Goal: Task Accomplishment & Management: Complete application form

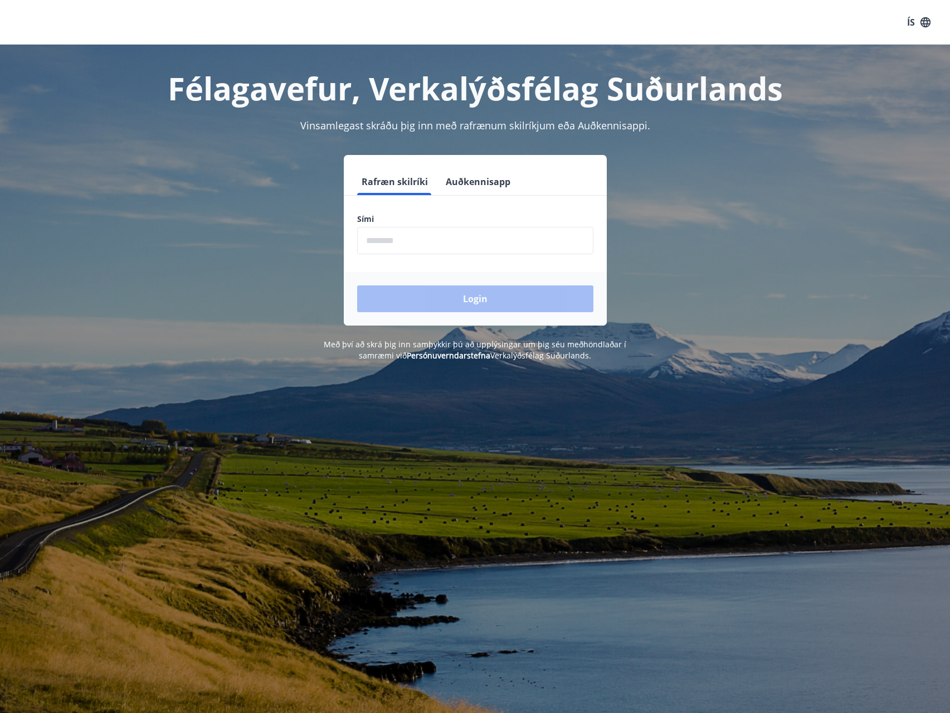
click at [458, 246] on input "phone" at bounding box center [475, 240] width 236 height 27
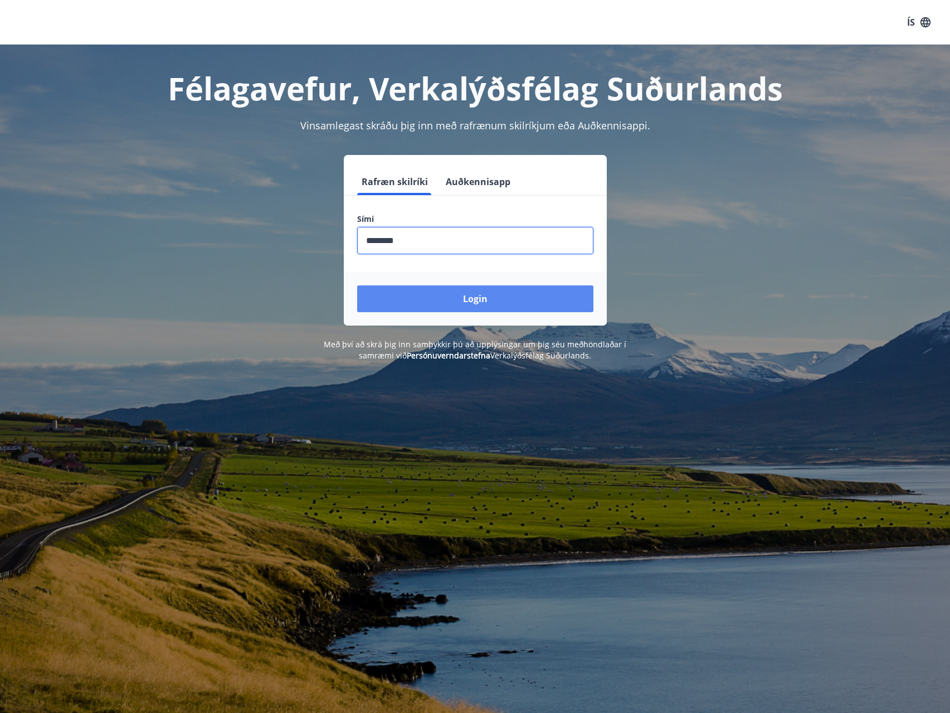
type input "********"
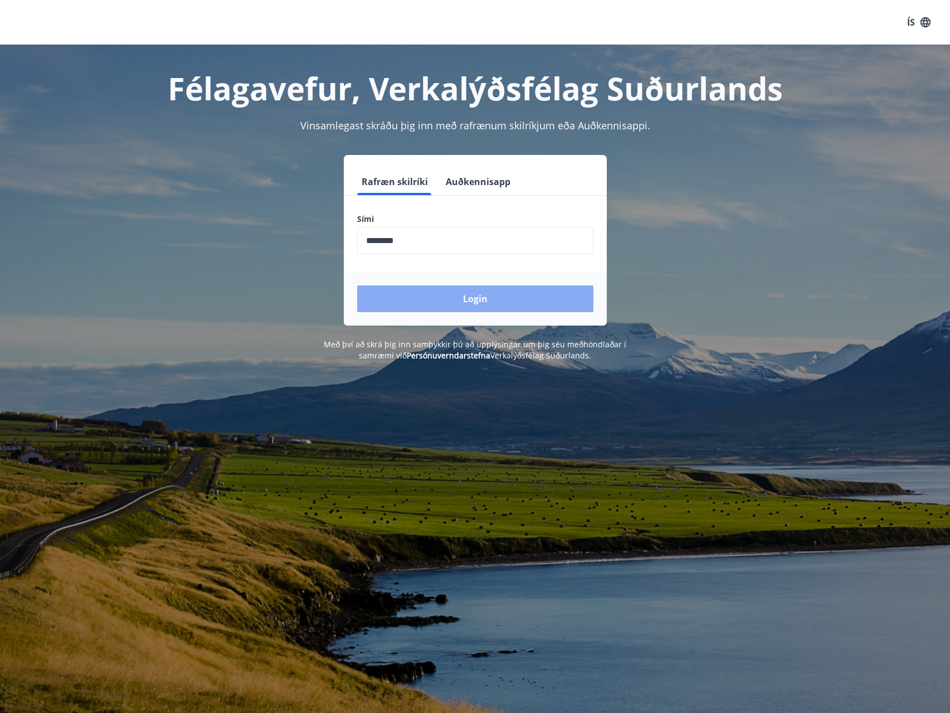
click at [451, 303] on button "Login" at bounding box center [475, 298] width 236 height 27
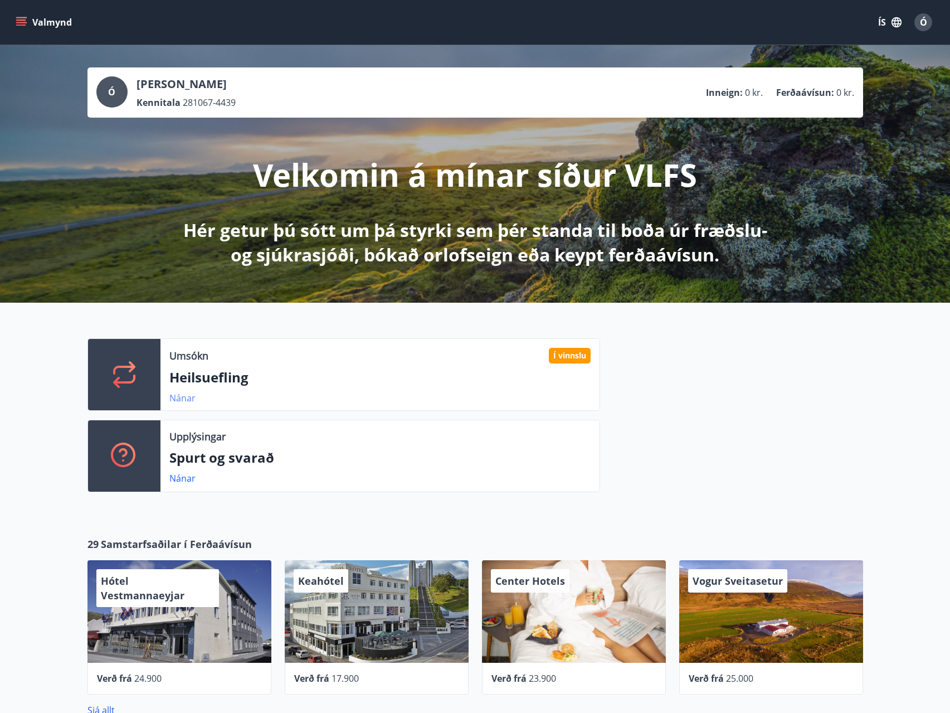
click at [177, 398] on link "Nánar" at bounding box center [182, 398] width 26 height 12
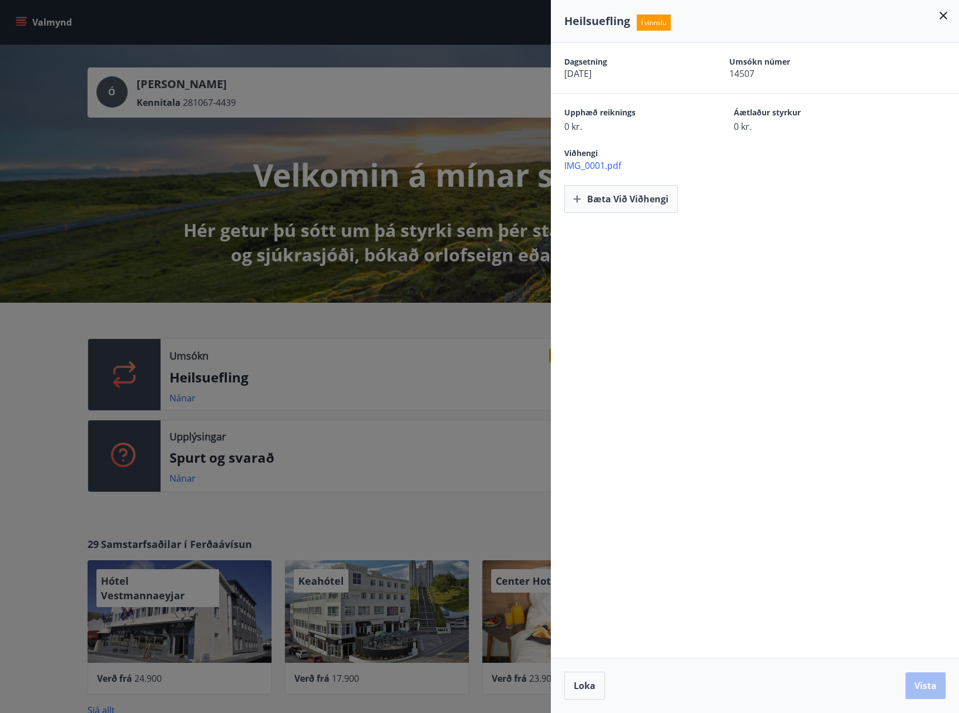
click at [134, 190] on div at bounding box center [479, 356] width 959 height 713
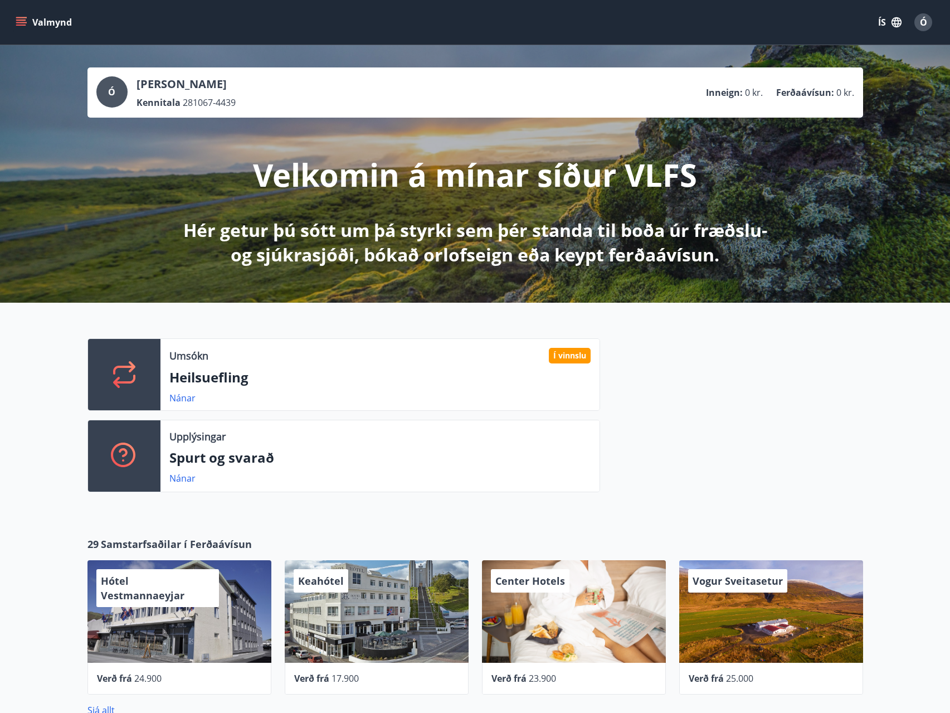
click at [17, 21] on icon "menu" at bounding box center [21, 20] width 10 height 1
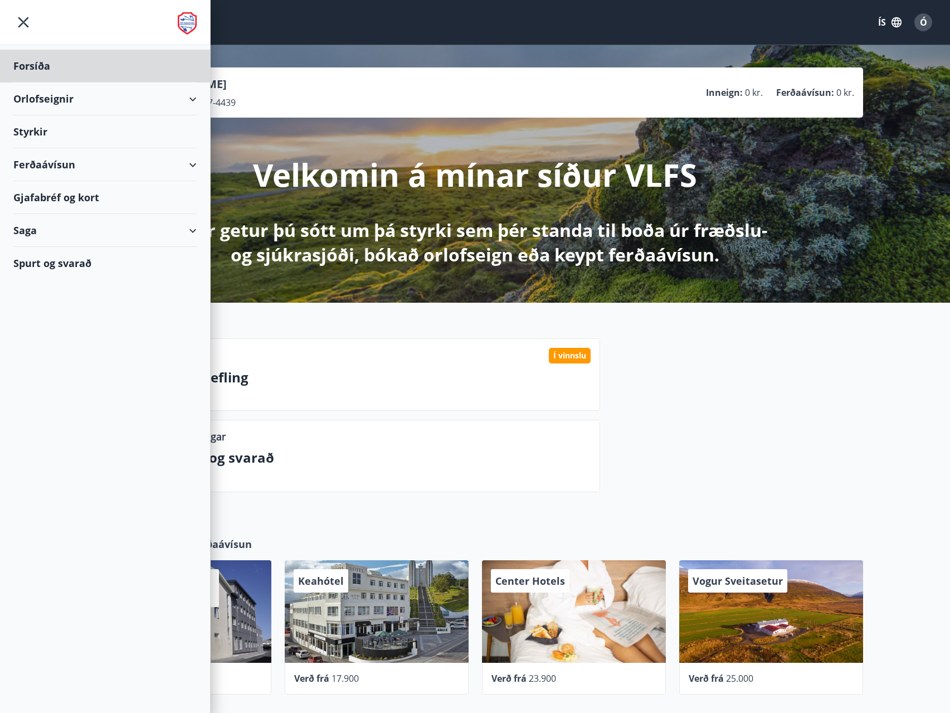
click at [49, 130] on div "Styrkir" at bounding box center [104, 131] width 183 height 33
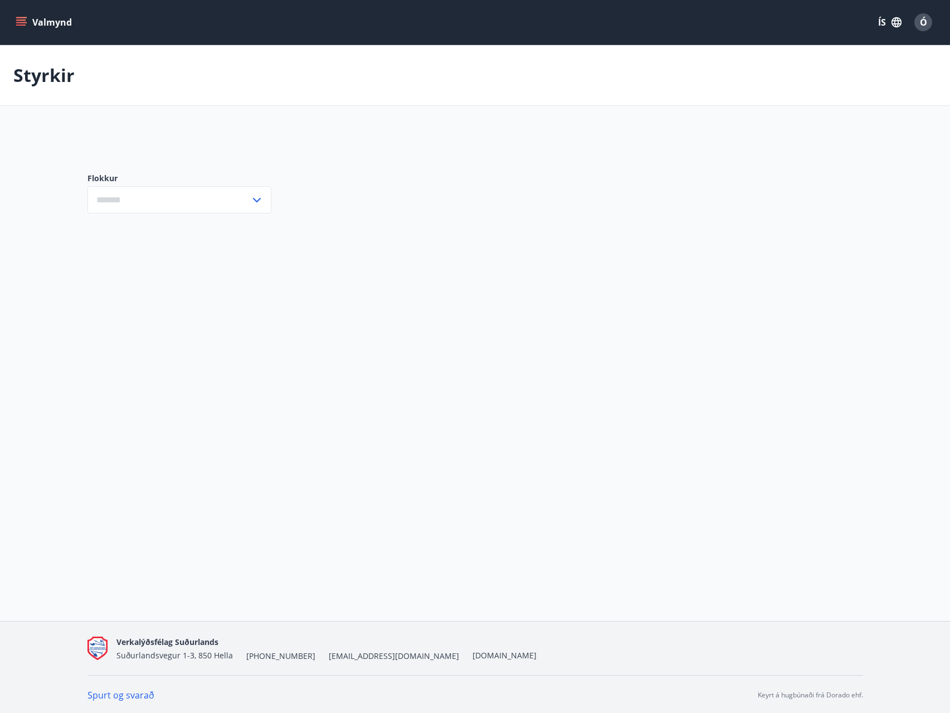
type input "***"
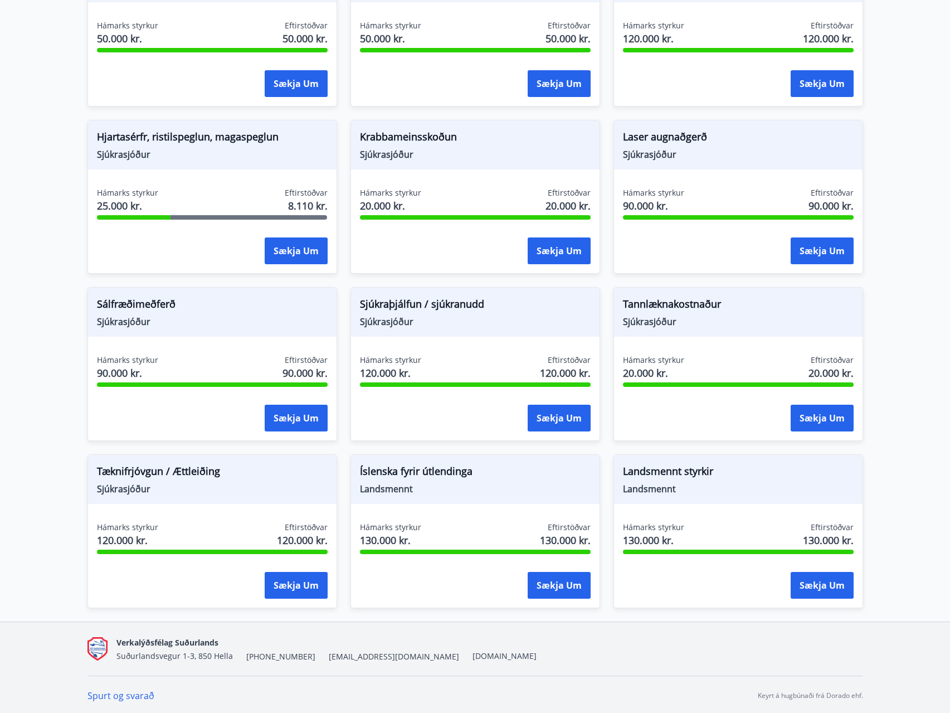
scroll to position [780, 0]
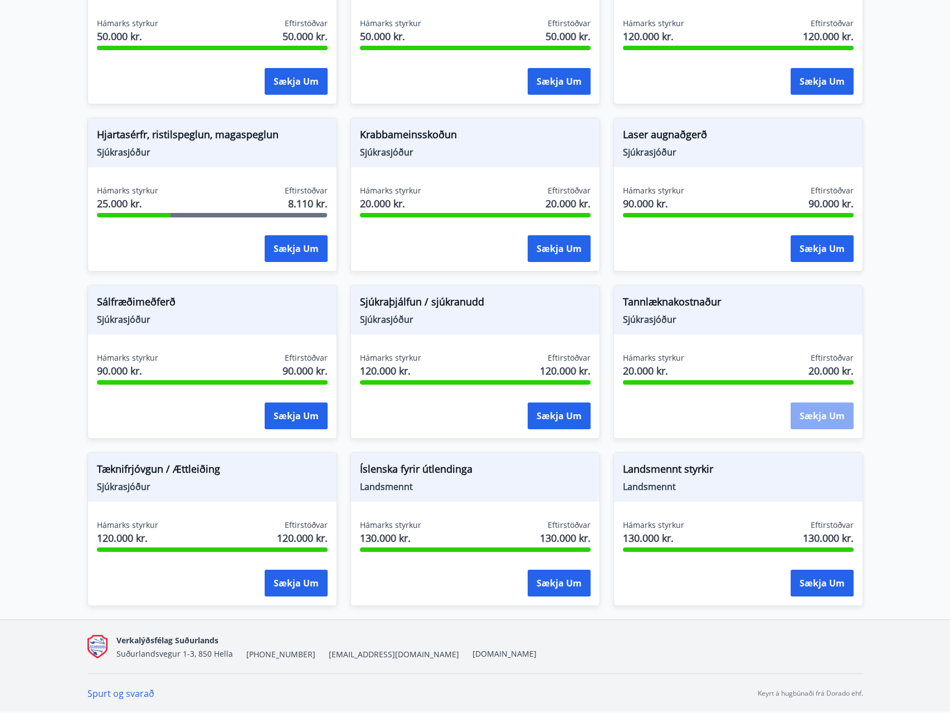
click at [828, 415] on button "Sækja um" at bounding box center [822, 415] width 63 height 27
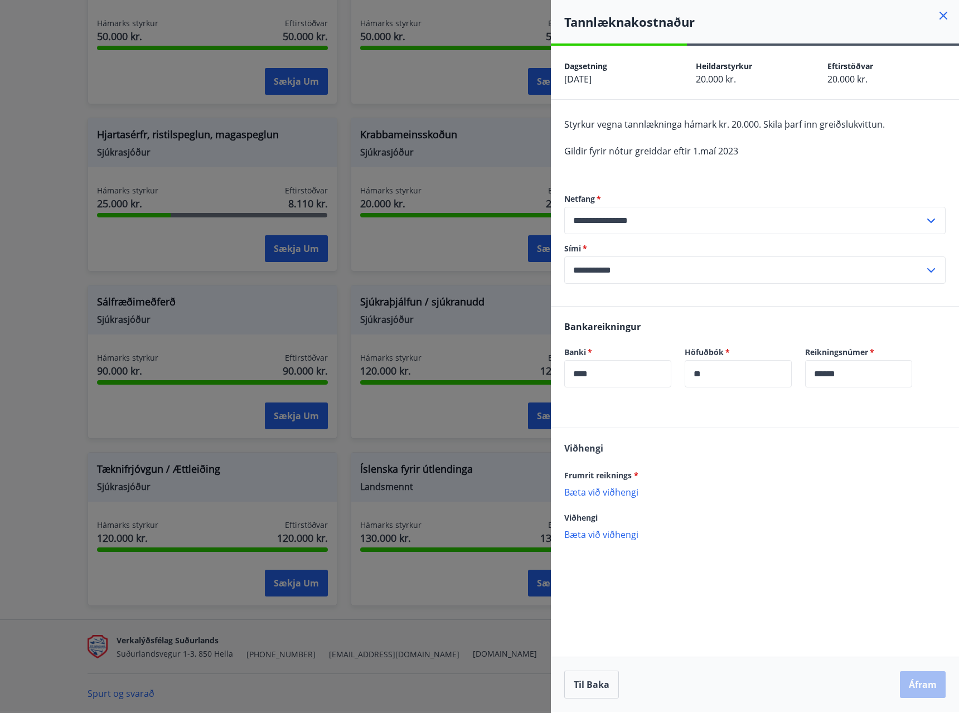
click at [621, 493] on p "Bæta við viðhengi" at bounding box center [754, 491] width 381 height 11
click at [920, 681] on button "Áfram" at bounding box center [923, 684] width 46 height 27
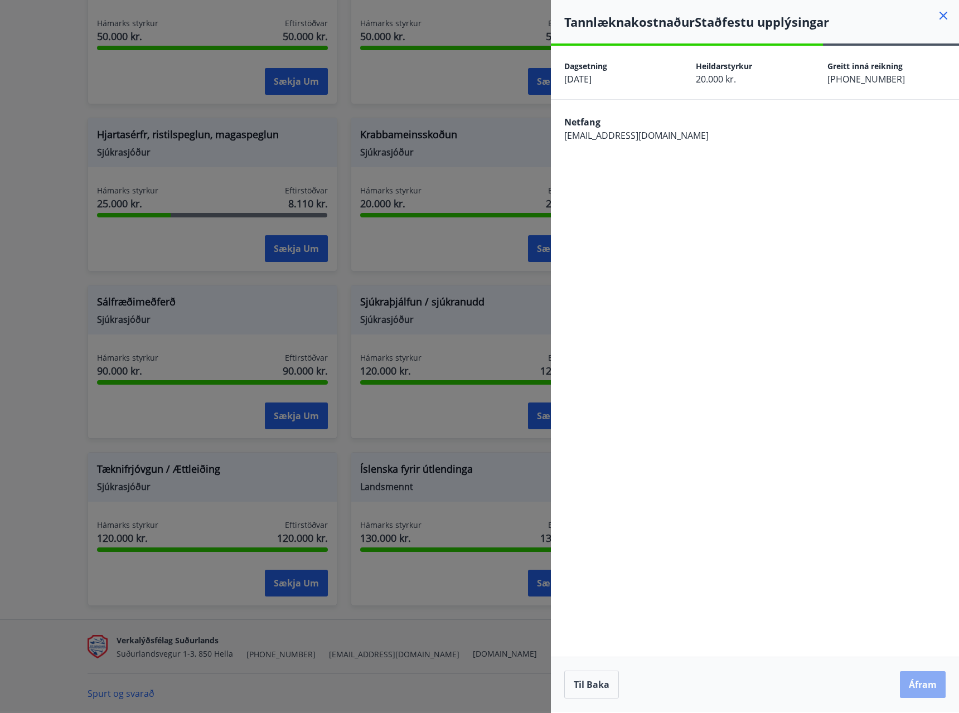
click at [936, 682] on button "Áfram" at bounding box center [923, 684] width 46 height 27
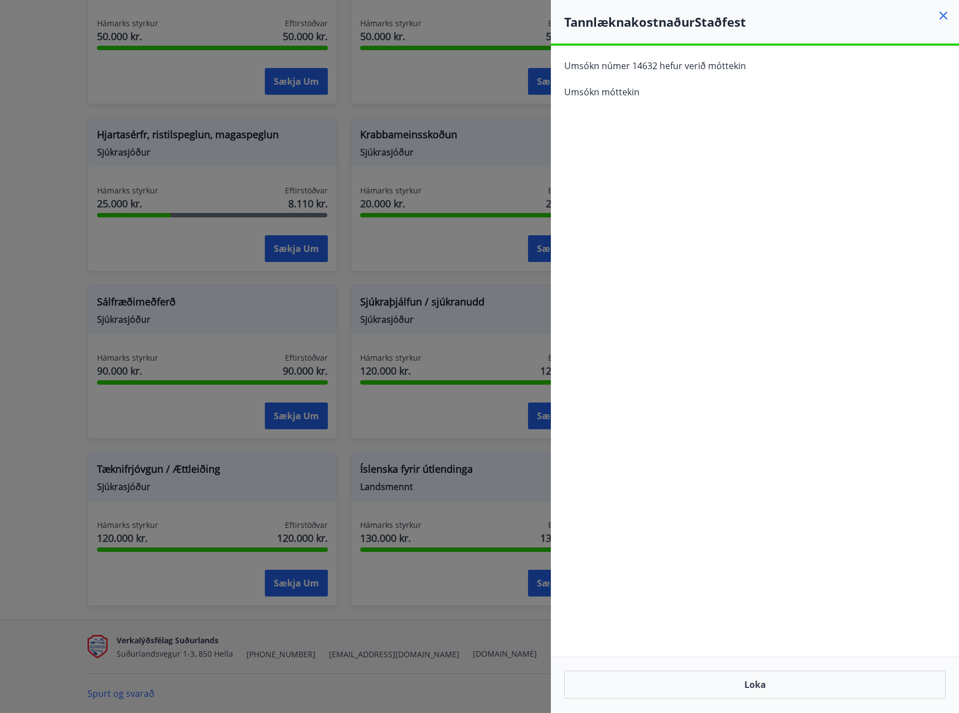
click at [945, 12] on icon at bounding box center [942, 15] width 13 height 13
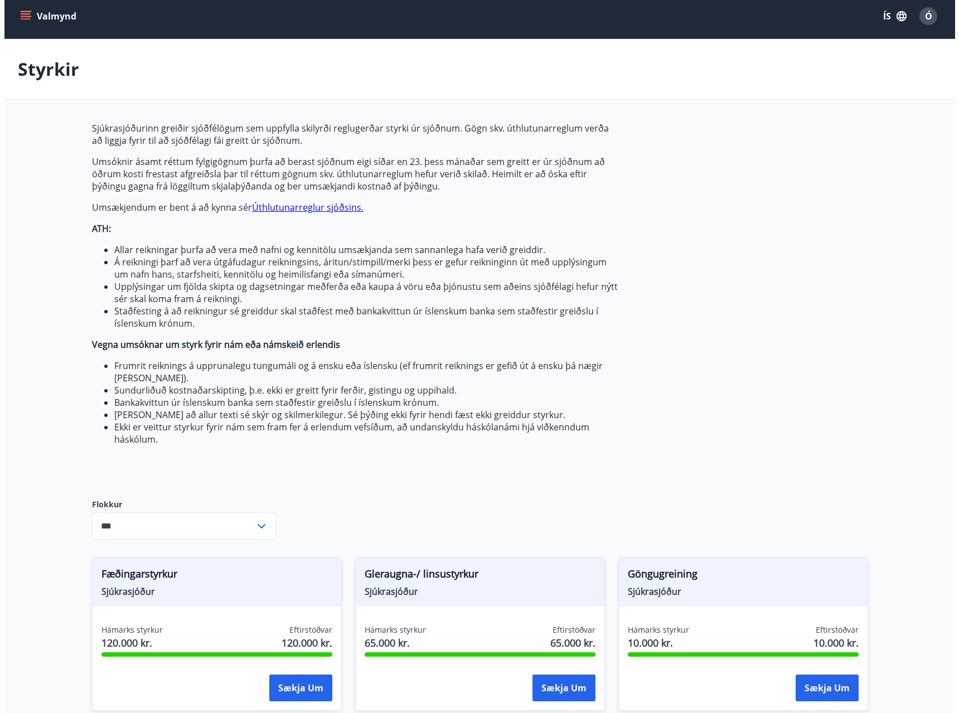
scroll to position [0, 0]
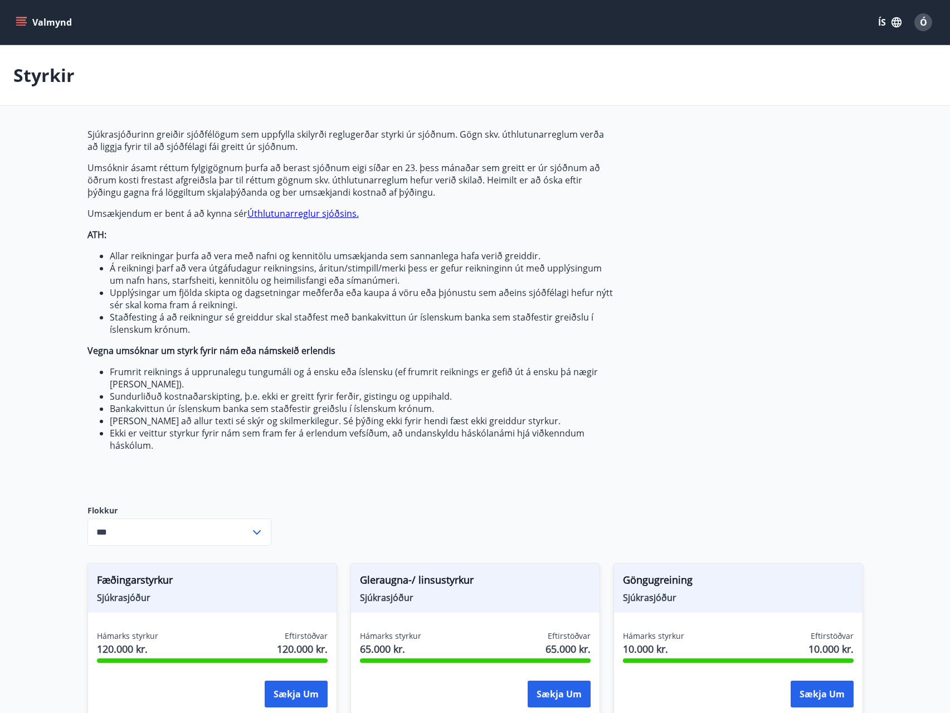
click at [921, 15] on div "Ó" at bounding box center [924, 22] width 18 height 18
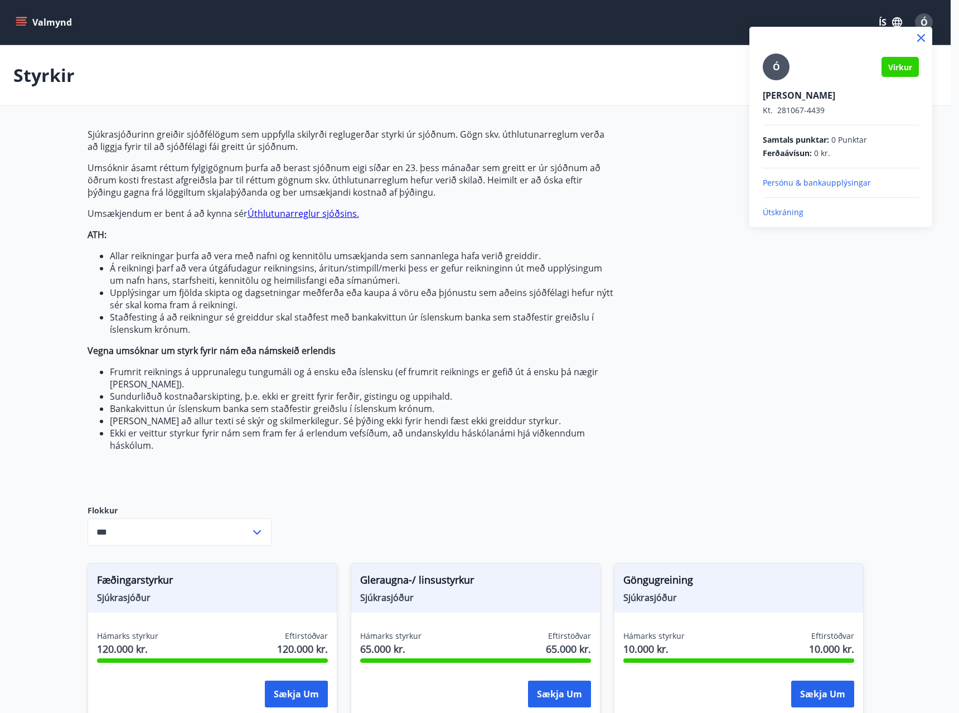
click at [781, 210] on p "Útskráning" at bounding box center [840, 212] width 156 height 11
